Goal: Transaction & Acquisition: Purchase product/service

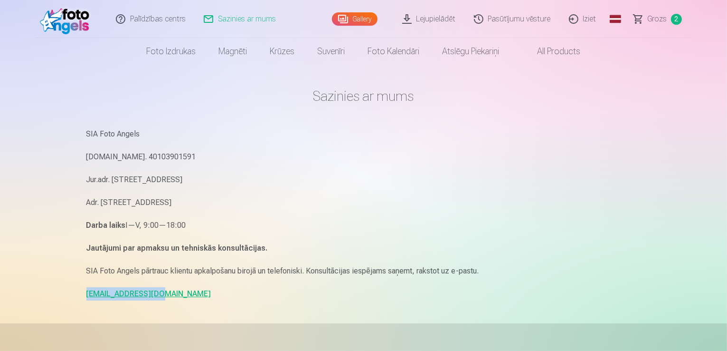
click at [556, 48] on link "All products" at bounding box center [551, 51] width 81 height 27
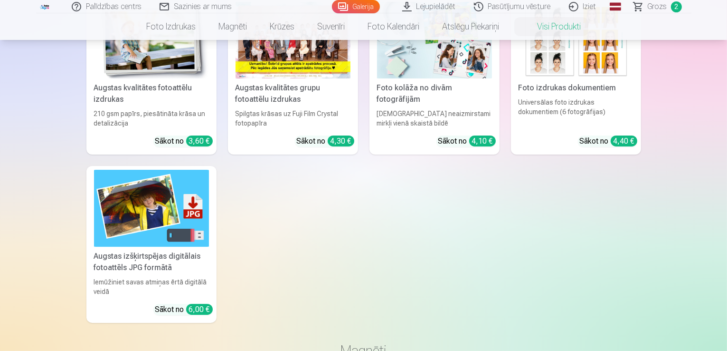
scroll to position [142, 0]
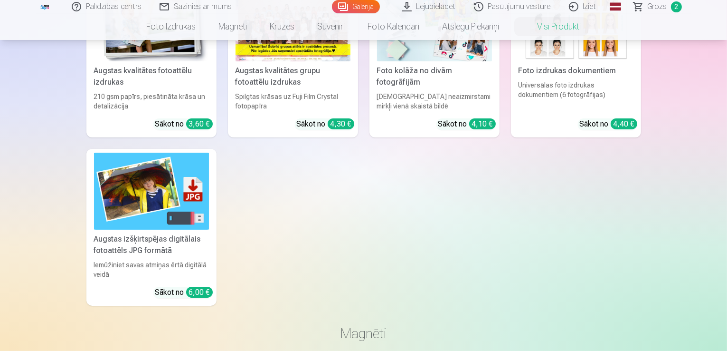
click at [151, 256] on link "Augstas izšķirtspējas digitālais fotoattēls JPG formātā Iemūžiniet savas atmiņa…" at bounding box center [151, 227] width 130 height 156
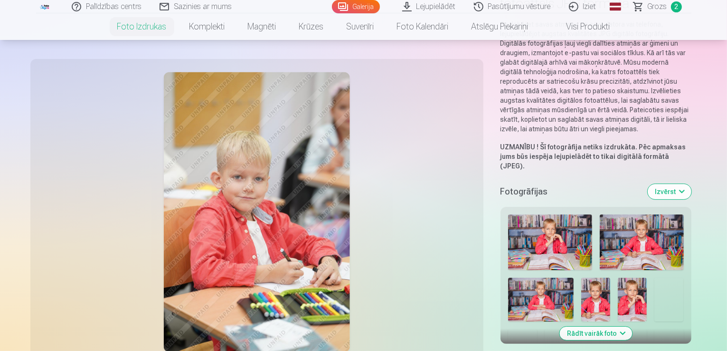
scroll to position [190, 0]
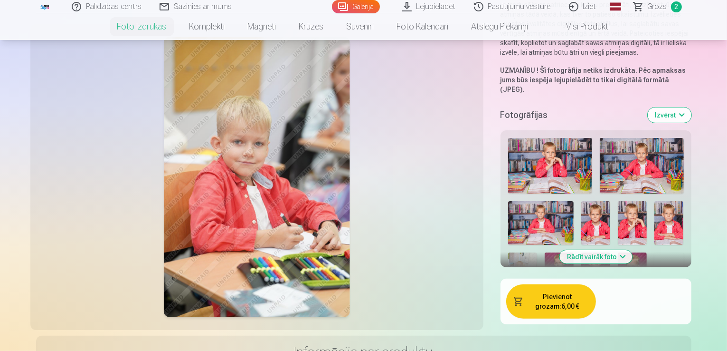
click at [590, 250] on button "Rādīt vairāk foto" at bounding box center [596, 256] width 73 height 13
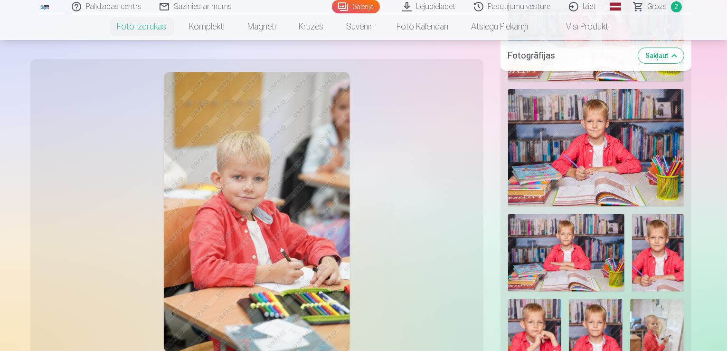
scroll to position [380, 0]
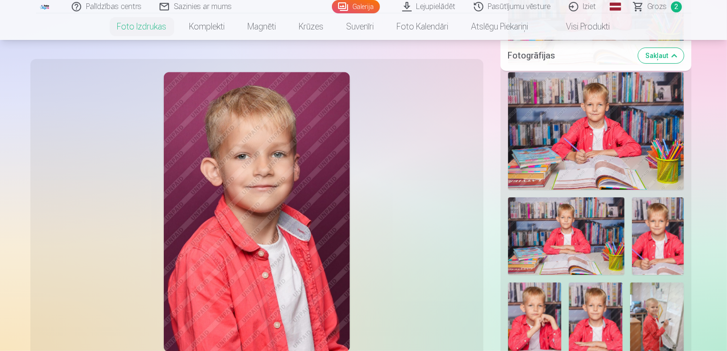
scroll to position [570, 0]
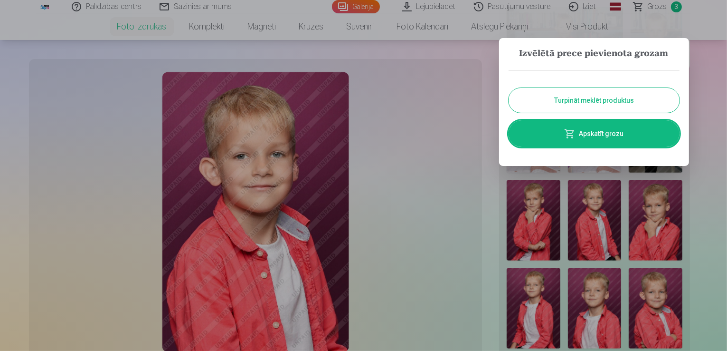
scroll to position [572, 0]
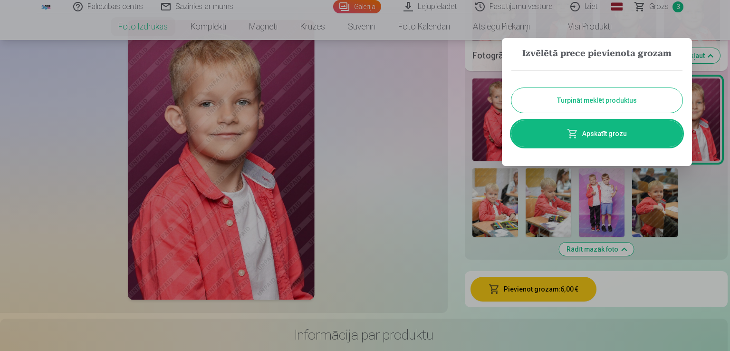
click at [594, 101] on button "Turpināt meklēt produktus" at bounding box center [596, 100] width 171 height 25
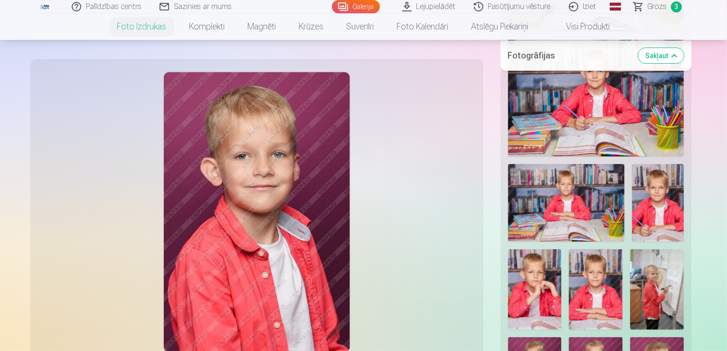
scroll to position [287, 0]
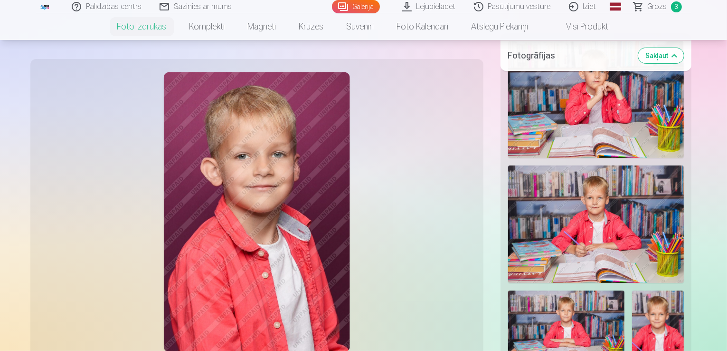
click at [661, 7] on span "Grozs" at bounding box center [657, 6] width 19 height 11
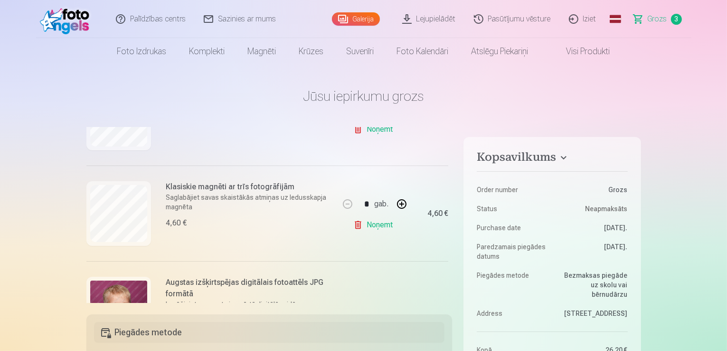
scroll to position [190, 0]
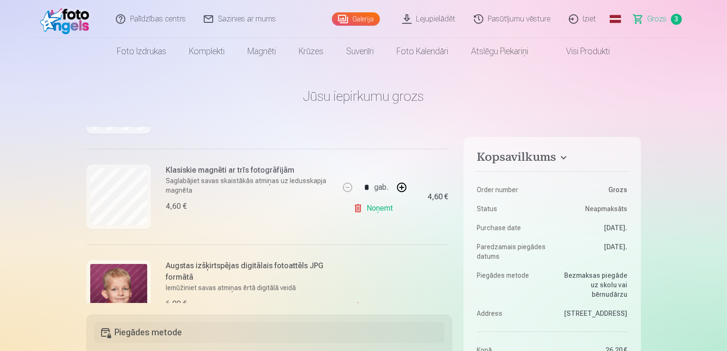
click at [378, 211] on link "Noņemt" at bounding box center [374, 208] width 43 height 19
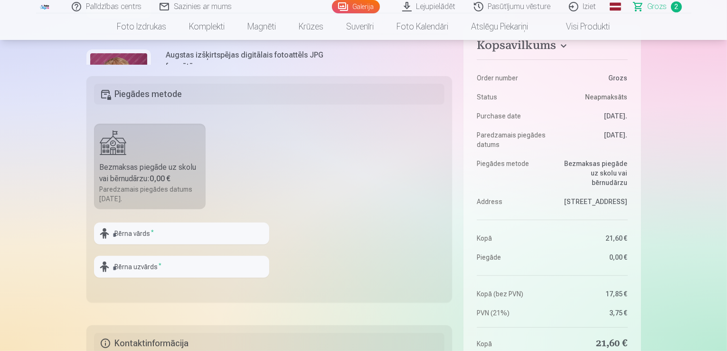
scroll to position [237, 0]
